Goal: Task Accomplishment & Management: Use online tool/utility

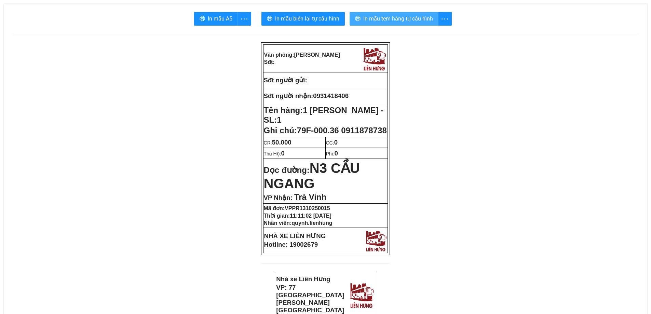
drag, startPoint x: 395, startPoint y: 17, endPoint x: 390, endPoint y: 21, distance: 6.6
click at [394, 19] on span "In mẫu tem hàng tự cấu hình" at bounding box center [398, 18] width 70 height 9
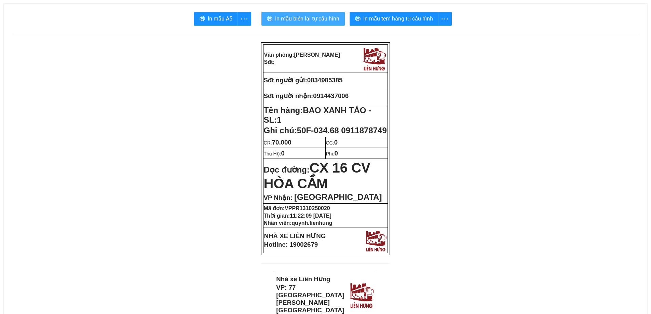
click at [327, 21] on span "In mẫu biên lai tự cấu hình" at bounding box center [307, 18] width 64 height 9
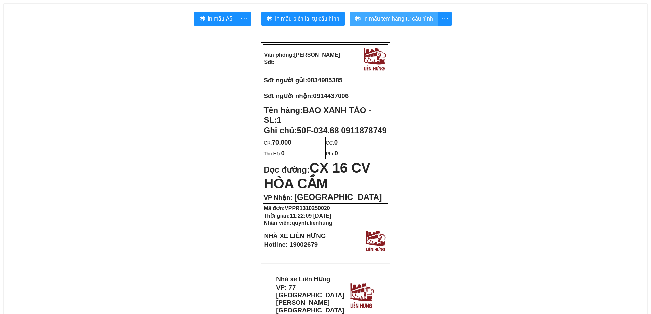
click at [420, 21] on span "In mẫu tem hàng tự cấu hình" at bounding box center [398, 18] width 70 height 9
